Goal: Find specific fact: Find specific fact

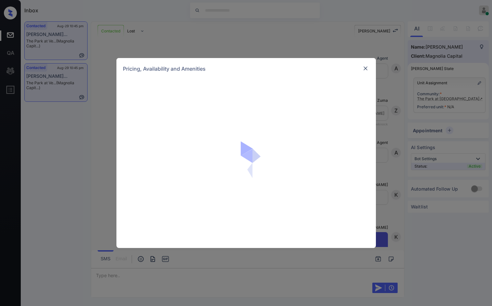
scroll to position [337, 0]
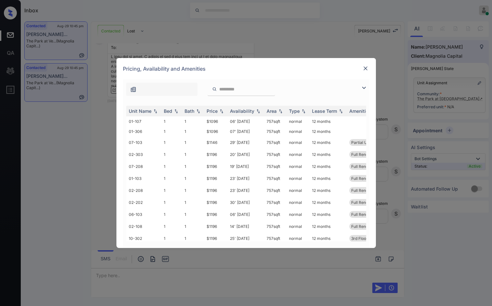
click at [357, 83] on div at bounding box center [246, 88] width 247 height 17
click at [363, 87] on img at bounding box center [364, 88] width 8 height 8
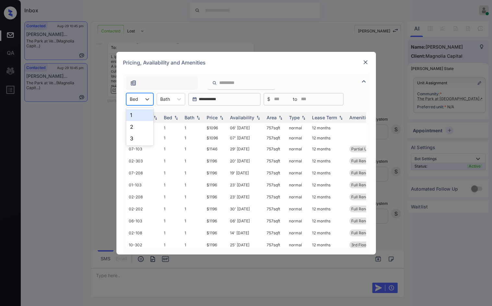
click at [141, 100] on div "Bed" at bounding box center [134, 98] width 15 height 9
click at [368, 65] on img at bounding box center [366, 62] width 6 height 6
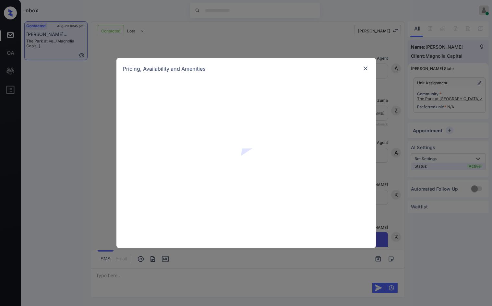
scroll to position [272, 0]
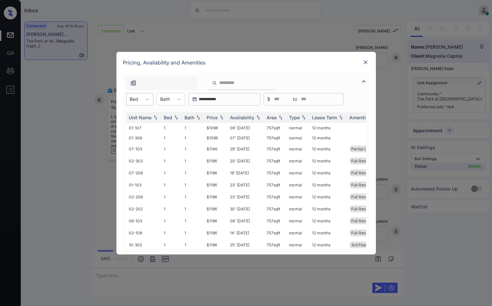
click at [136, 98] on div at bounding box center [134, 99] width 8 height 7
click at [137, 115] on div "1" at bounding box center [139, 115] width 27 height 12
click at [221, 118] on img at bounding box center [221, 117] width 6 height 5
click at [224, 127] on tr "01-205 1 1 $1010 11' Oct 25 532 sqft normal 12 months Partial Upgrade..." at bounding box center [295, 129] width 339 height 12
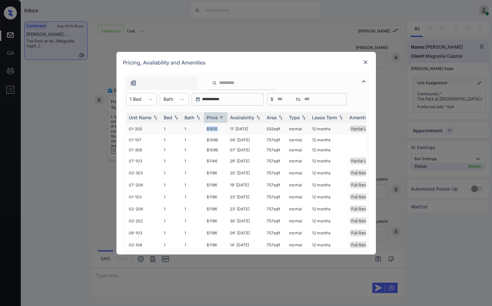
copy tr "$1010"
click at [222, 127] on td "$1010" at bounding box center [215, 129] width 23 height 12
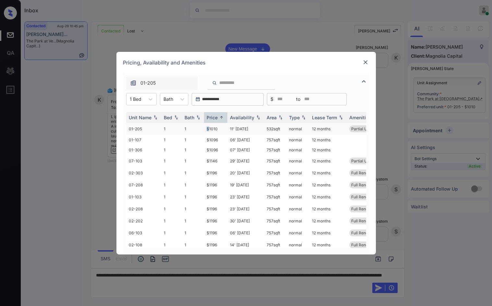
drag, startPoint x: 207, startPoint y: 128, endPoint x: 210, endPoint y: 126, distance: 3.5
click at [210, 126] on td "$1010" at bounding box center [215, 129] width 23 height 12
click at [365, 61] on img at bounding box center [366, 62] width 6 height 6
